Goal: Task Accomplishment & Management: Manage account settings

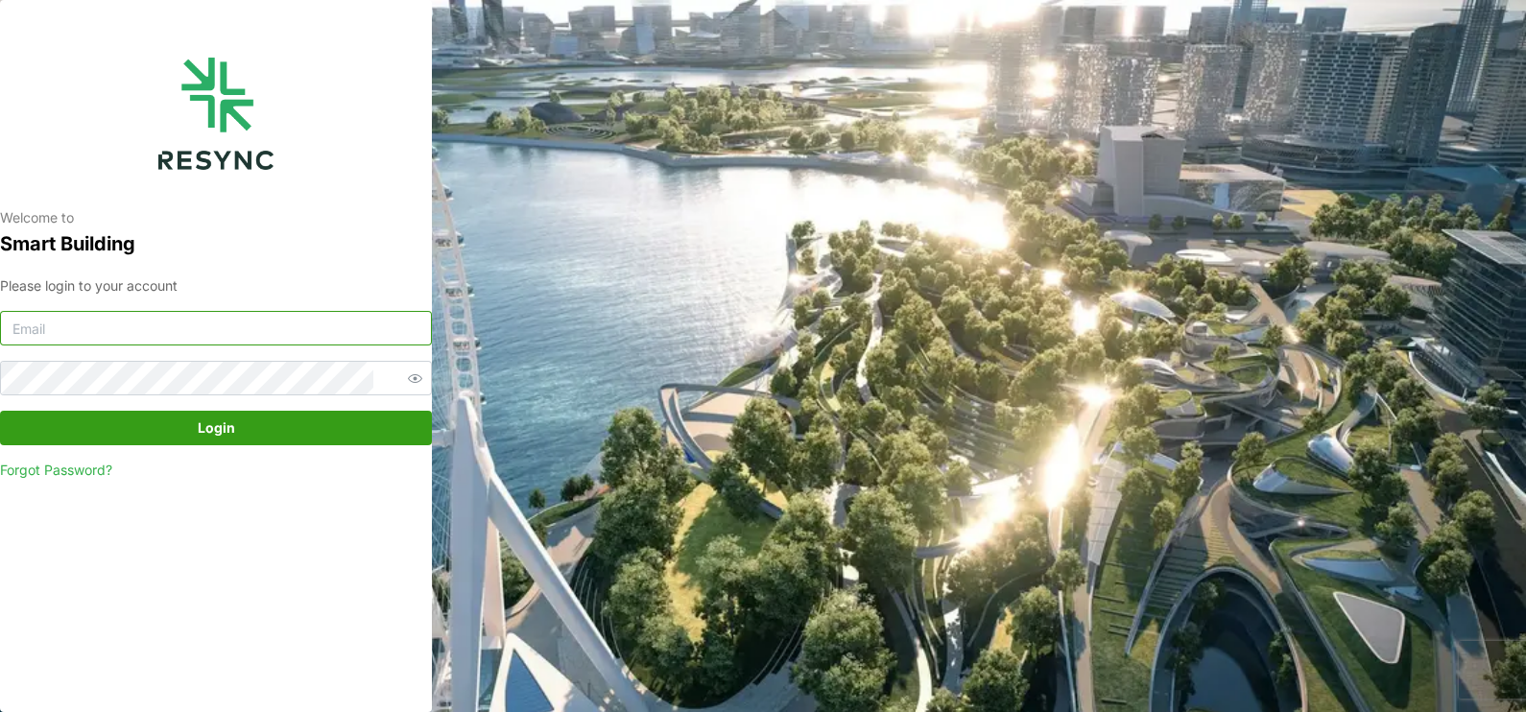
click at [246, 334] on input at bounding box center [216, 328] width 432 height 35
click at [281, 221] on p "Welcome to" at bounding box center [216, 217] width 432 height 19
click at [408, 384] on icon "button" at bounding box center [415, 378] width 14 height 14
click at [327, 341] on input at bounding box center [216, 328] width 432 height 35
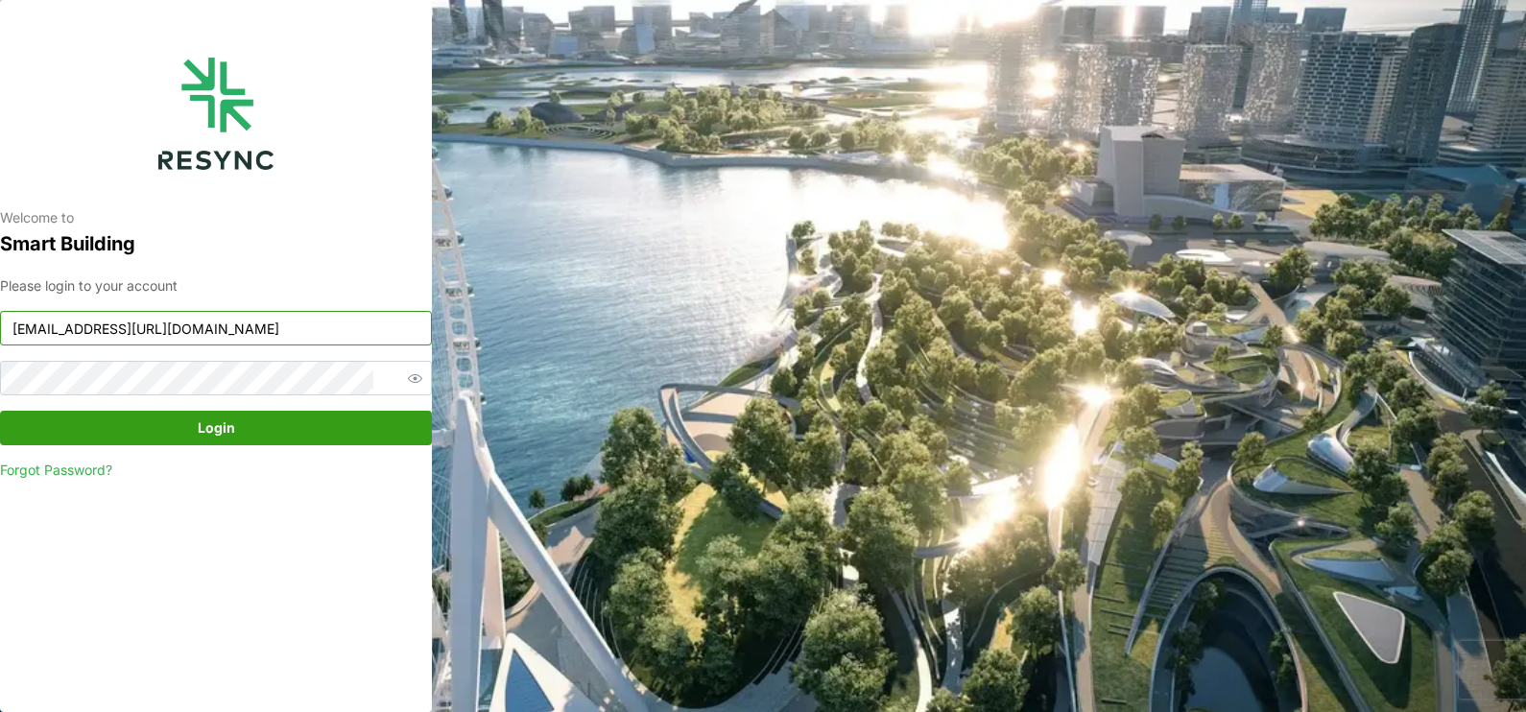
drag, startPoint x: 278, startPoint y: 331, endPoint x: 202, endPoint y: 327, distance: 76.9
click at [202, 327] on input "[EMAIL_ADDRESS][URL][DOMAIN_NAME]" at bounding box center [216, 328] width 432 height 35
type input "[EMAIL_ADDRESS][DOMAIN_NAME]"
click at [341, 301] on div "Please login to your account [EMAIL_ADDRESS][DOMAIN_NAME] Login Forgot Password?" at bounding box center [216, 377] width 432 height 205
click at [320, 422] on span "Login" at bounding box center [215, 428] width 395 height 33
